Goal: Information Seeking & Learning: Learn about a topic

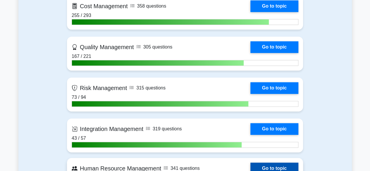
scroll to position [380, 0]
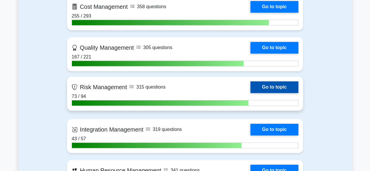
click at [281, 89] on link "Go to topic" at bounding box center [274, 87] width 48 height 12
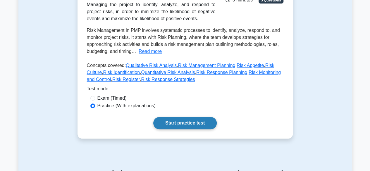
scroll to position [117, 0]
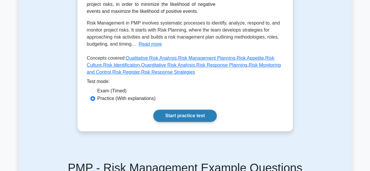
click at [207, 116] on link "Start practice test" at bounding box center [184, 116] width 63 height 12
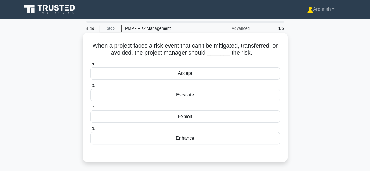
click at [210, 74] on div "Accept" at bounding box center [185, 73] width 190 height 12
click at [90, 66] on input "a. Accept" at bounding box center [90, 64] width 0 height 4
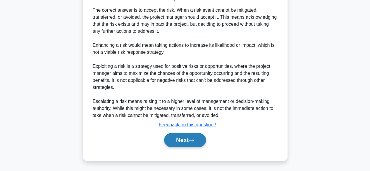
click at [181, 139] on button "Next" at bounding box center [185, 140] width 42 height 14
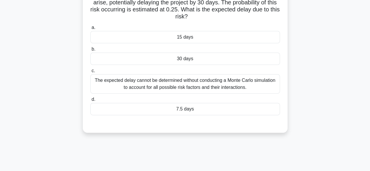
scroll to position [59, 0]
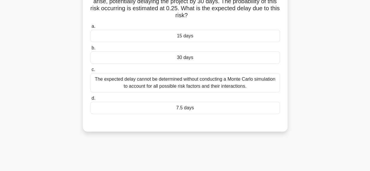
click at [196, 107] on div "7.5 days" at bounding box center [185, 108] width 190 height 12
click at [90, 100] on input "d. 7.5 days" at bounding box center [90, 99] width 0 height 4
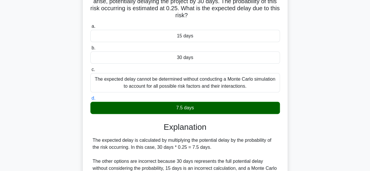
scroll to position [145, 0]
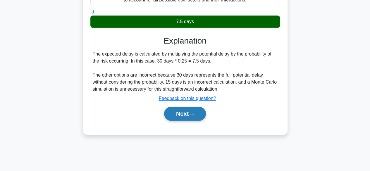
click at [180, 116] on button "Next" at bounding box center [185, 114] width 42 height 14
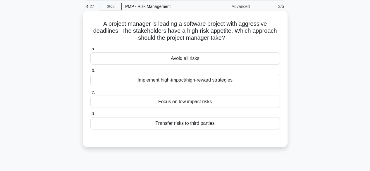
scroll to position [0, 0]
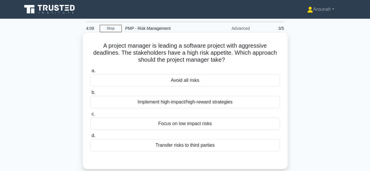
click at [203, 105] on div "Implement high-impact/high-reward strategies" at bounding box center [185, 102] width 190 height 12
click at [90, 94] on input "b. Implement high-impact/high-reward strategies" at bounding box center [90, 93] width 0 height 4
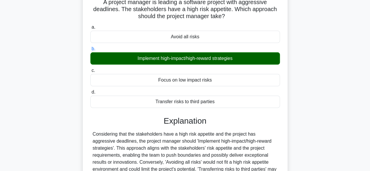
scroll to position [117, 0]
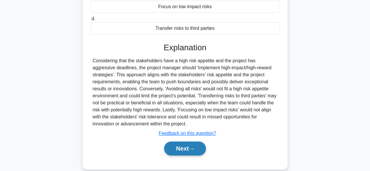
drag, startPoint x: 188, startPoint y: 149, endPoint x: 192, endPoint y: 145, distance: 5.8
click at [188, 149] on button "Next" at bounding box center [185, 149] width 42 height 14
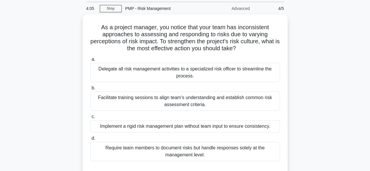
scroll to position [29, 0]
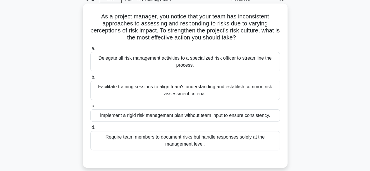
click at [216, 91] on div "Facilitate training sessions to align team's understanding and establish common…" at bounding box center [185, 90] width 190 height 19
click at [90, 79] on input "b. Facilitate training sessions to align team's understanding and establish com…" at bounding box center [90, 77] width 0 height 4
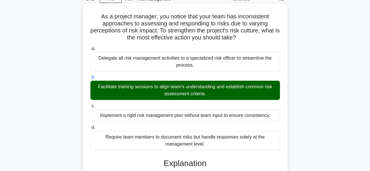
scroll to position [145, 0]
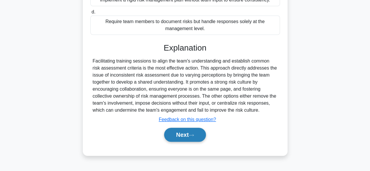
click at [196, 133] on button "Next" at bounding box center [185, 135] width 42 height 14
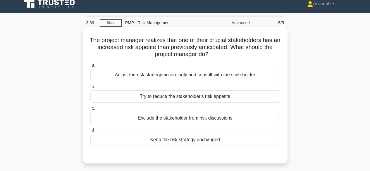
scroll to position [0, 0]
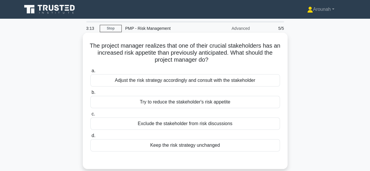
click at [241, 79] on div "Adjust the risk strategy accordingly and consult with the stakeholder" at bounding box center [185, 80] width 190 height 12
click at [90, 73] on input "a. Adjust the risk strategy accordingly and consult with the stakeholder" at bounding box center [90, 71] width 0 height 4
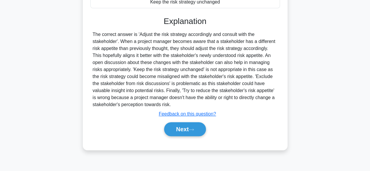
scroll to position [145, 0]
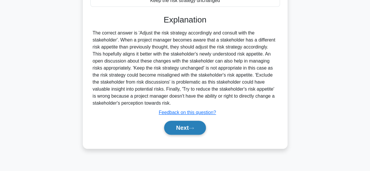
click at [191, 123] on button "Next" at bounding box center [185, 128] width 42 height 14
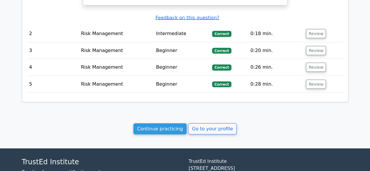
scroll to position [614, 0]
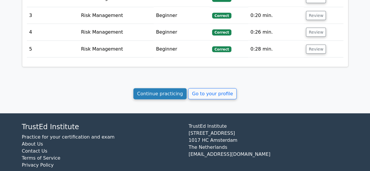
click at [172, 88] on link "Continue practicing" at bounding box center [160, 93] width 54 height 11
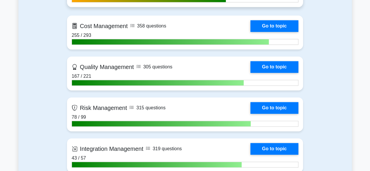
scroll to position [410, 0]
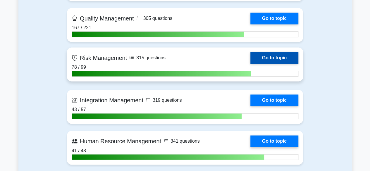
click at [283, 56] on link "Go to topic" at bounding box center [274, 58] width 48 height 12
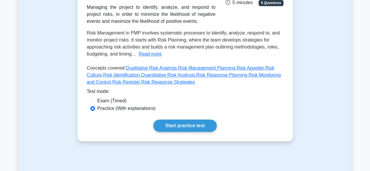
scroll to position [117, 0]
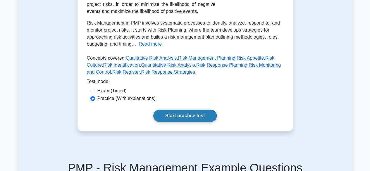
click at [185, 116] on link "Start practice test" at bounding box center [184, 116] width 63 height 12
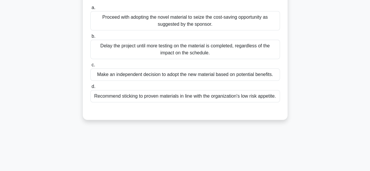
scroll to position [88, 0]
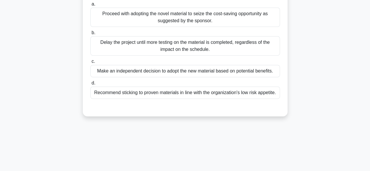
click at [257, 48] on div "Delay the project until more testing on the material is completed, regardless o…" at bounding box center [185, 45] width 190 height 19
click at [90, 35] on input "[PERSON_NAME] the project until more testing on the material is completed, rega…" at bounding box center [90, 33] width 0 height 4
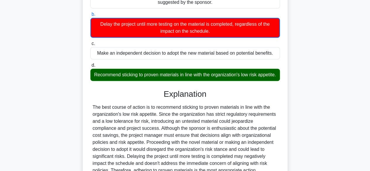
scroll to position [117, 0]
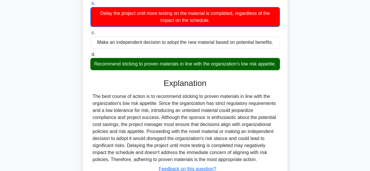
drag, startPoint x: 100, startPoint y: 63, endPoint x: 153, endPoint y: 63, distance: 52.9
click at [153, 63] on div "Recommend sticking to proven materials in line with the organization's low risk…" at bounding box center [185, 64] width 190 height 12
click at [99, 70] on div "Recommend sticking to proven materials in line with the organization's low risk…" at bounding box center [185, 64] width 190 height 12
click at [90, 56] on input "d. Recommend sticking to proven materials in line with the organization's low r…" at bounding box center [90, 55] width 0 height 4
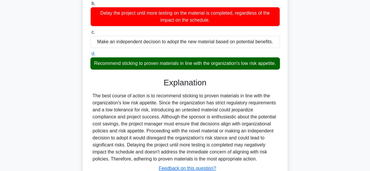
drag, startPoint x: 100, startPoint y: 63, endPoint x: 183, endPoint y: 69, distance: 83.3
click at [197, 70] on div "Recommend sticking to proven materials in line with the organization's low risk…" at bounding box center [185, 63] width 190 height 12
copy div "Recommend sticking to proven materials in line with the organization's low risk…"
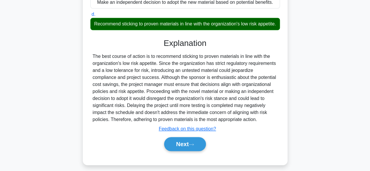
scroll to position [168, 0]
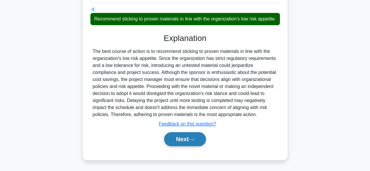
click at [192, 135] on button "Next" at bounding box center [185, 139] width 42 height 14
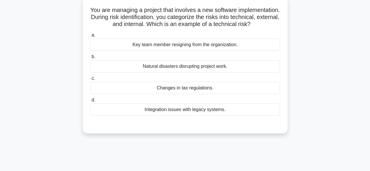
scroll to position [28, 0]
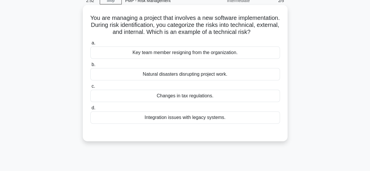
click at [197, 124] on div "Integration issues with legacy systems." at bounding box center [185, 117] width 190 height 12
click at [90, 110] on input "d. Integration issues with legacy systems." at bounding box center [90, 108] width 0 height 4
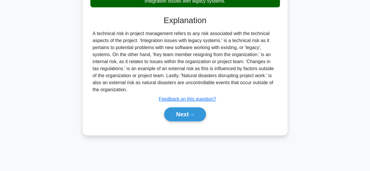
scroll to position [145, 0]
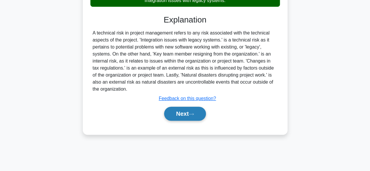
click at [187, 121] on button "Next" at bounding box center [185, 114] width 42 height 14
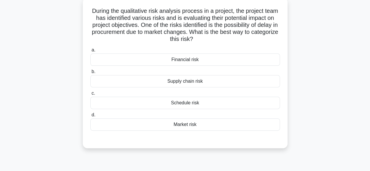
scroll to position [28, 0]
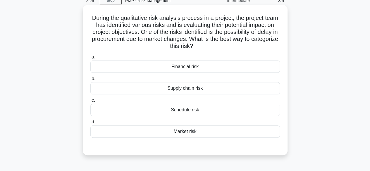
click at [189, 132] on div "Market risk" at bounding box center [185, 131] width 190 height 12
click at [90, 124] on input "d. Market risk" at bounding box center [90, 122] width 0 height 4
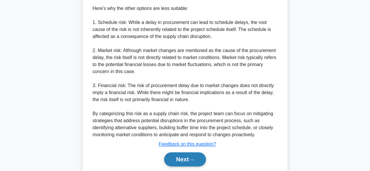
scroll to position [274, 0]
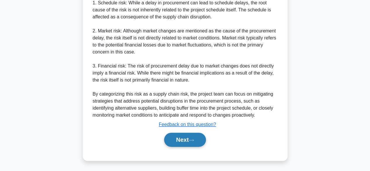
click at [182, 139] on button "Next" at bounding box center [185, 140] width 42 height 14
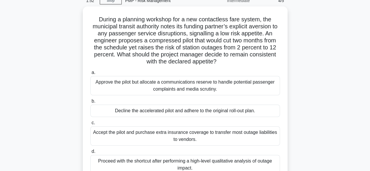
scroll to position [57, 0]
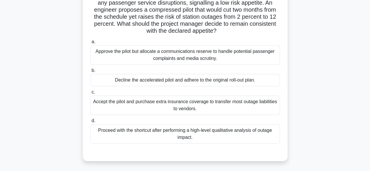
click at [140, 83] on div "Decline the accelerated pilot and adhere to the original roll-out plan." at bounding box center [185, 80] width 190 height 12
click at [90, 73] on input "b. Decline the accelerated pilot and adhere to the original roll-out plan." at bounding box center [90, 71] width 0 height 4
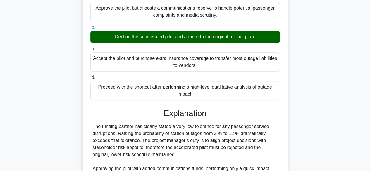
scroll to position [174, 0]
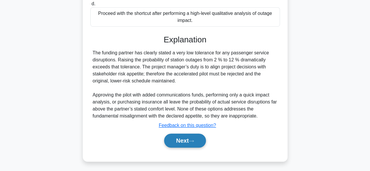
click at [177, 137] on button "Next" at bounding box center [185, 141] width 42 height 14
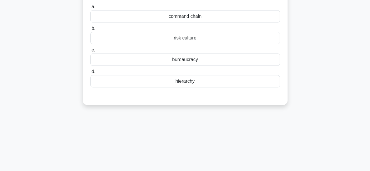
scroll to position [0, 0]
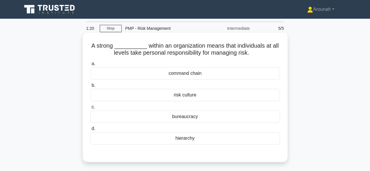
click at [207, 95] on div "risk culture" at bounding box center [185, 95] width 190 height 12
click at [90, 87] on input "b. risk culture" at bounding box center [90, 86] width 0 height 4
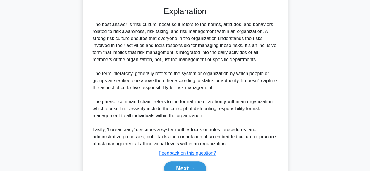
scroll to position [175, 0]
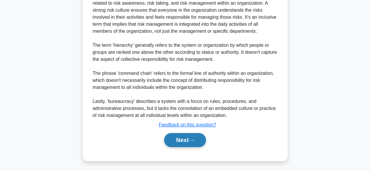
click at [180, 139] on button "Next" at bounding box center [185, 140] width 42 height 14
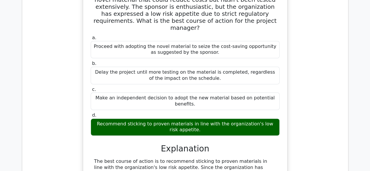
scroll to position [293, 0]
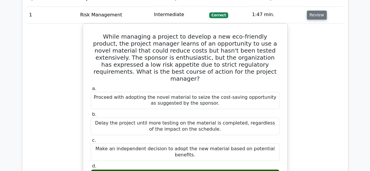
click at [315, 16] on button "Review" at bounding box center [317, 15] width 20 height 9
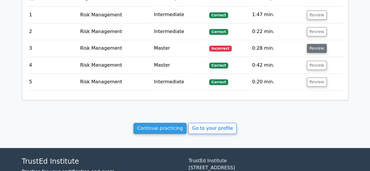
click at [317, 47] on button "Review" at bounding box center [317, 48] width 20 height 9
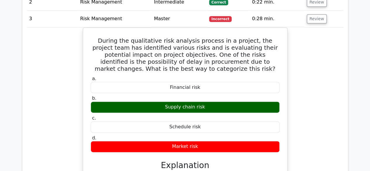
scroll to position [319, 0]
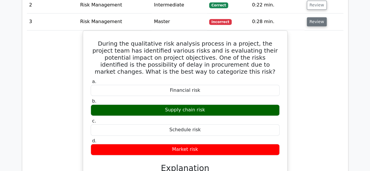
click at [314, 20] on button "Review" at bounding box center [317, 21] width 20 height 9
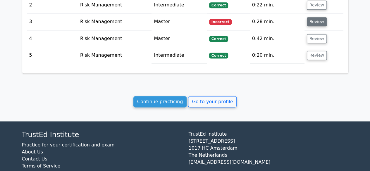
click at [315, 23] on button "Review" at bounding box center [317, 21] width 20 height 9
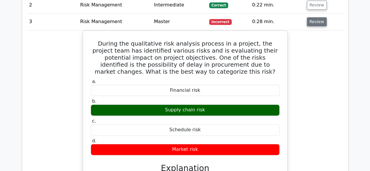
click at [315, 23] on button "Review" at bounding box center [317, 21] width 20 height 9
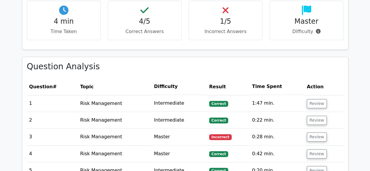
scroll to position [206, 0]
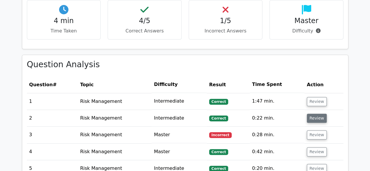
click at [316, 114] on button "Review" at bounding box center [317, 118] width 20 height 9
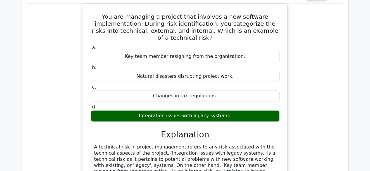
scroll to position [257, 0]
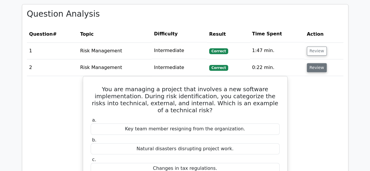
click at [317, 64] on button "Review" at bounding box center [317, 67] width 20 height 9
